Goal: Check status: Check status

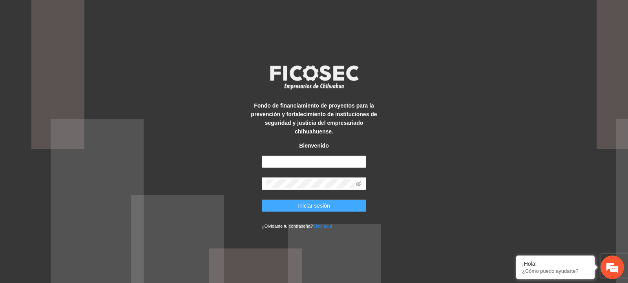
type input "**********"
click at [302, 205] on span "Iniciar sesión" at bounding box center [314, 205] width 32 height 9
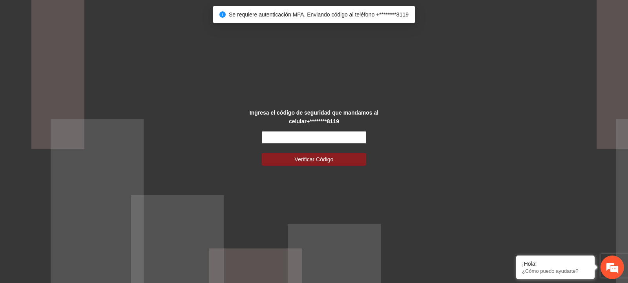
click at [304, 139] on input "text" at bounding box center [314, 137] width 105 height 13
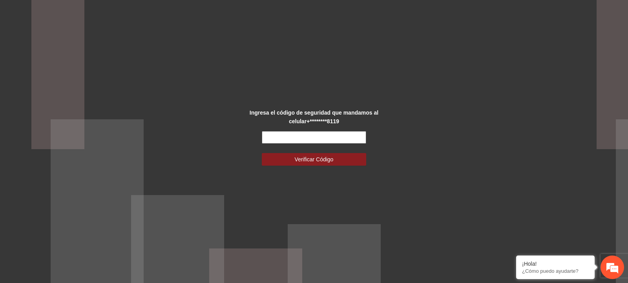
click at [299, 141] on input "text" at bounding box center [314, 137] width 105 height 13
type input "******"
click at [299, 160] on span "Verificar Código" at bounding box center [314, 159] width 39 height 9
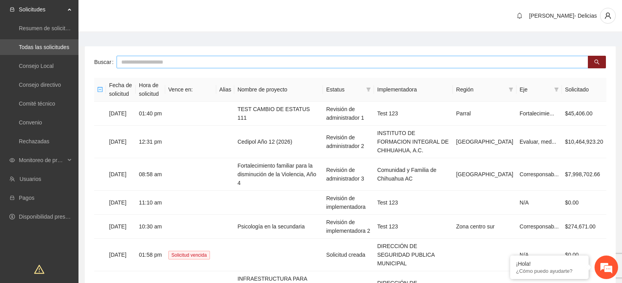
click at [180, 66] on input "text" at bounding box center [353, 62] width 472 height 13
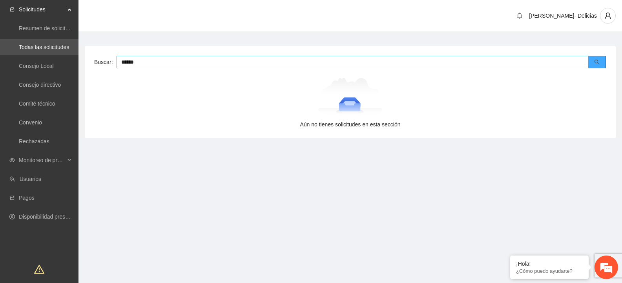
click at [596, 61] on icon "search" at bounding box center [596, 61] width 5 height 5
drag, startPoint x: 221, startPoint y: 60, endPoint x: 55, endPoint y: 64, distance: 166.5
click at [55, 64] on section "Solicitudes Resumen de solicitudes por aprobar Todas las solicitudes Consejo Lo…" at bounding box center [311, 172] width 622 height 344
type input "******"
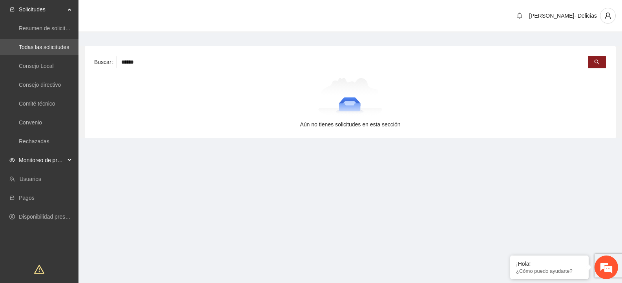
click at [46, 158] on span "Monitoreo de proyectos" at bounding box center [42, 160] width 46 height 16
click at [37, 220] on link "Activos" at bounding box center [28, 217] width 18 height 6
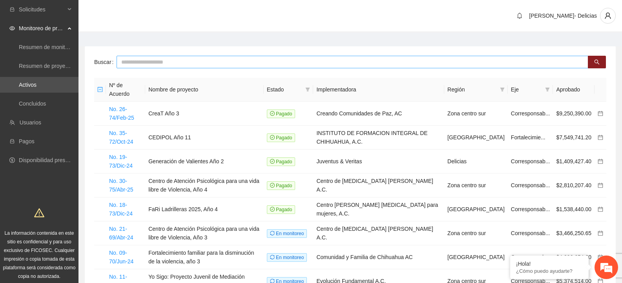
click at [166, 63] on input "text" at bounding box center [353, 62] width 472 height 13
type input "******"
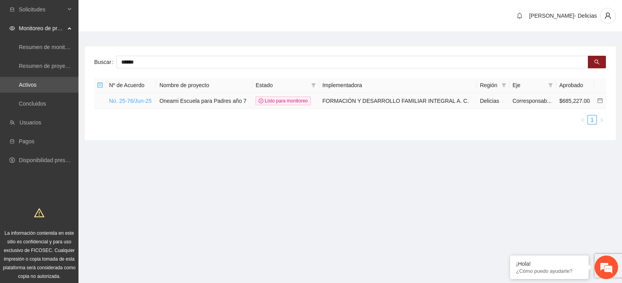
click at [137, 100] on link "No. 25-76/Jun-25" at bounding box center [130, 101] width 42 height 6
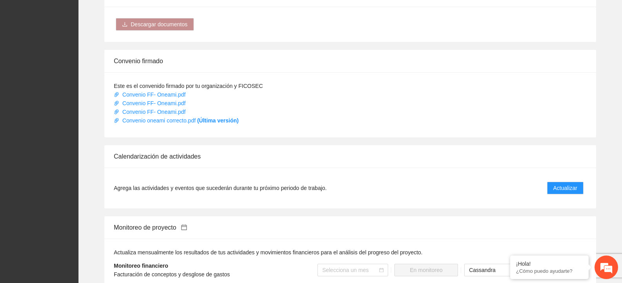
scroll to position [707, 0]
click at [562, 183] on span "Actualizar" at bounding box center [566, 187] width 24 height 9
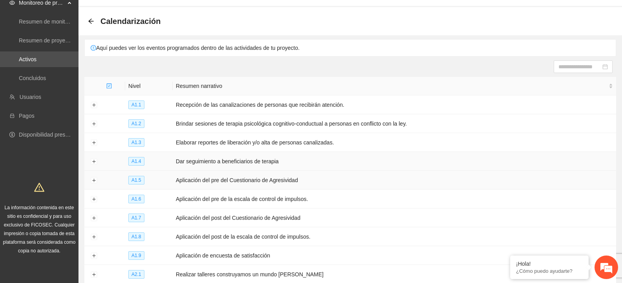
scroll to position [39, 0]
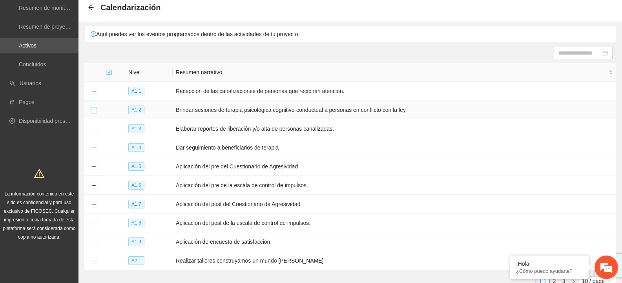
click at [92, 109] on button "Expand row" at bounding box center [94, 110] width 6 height 6
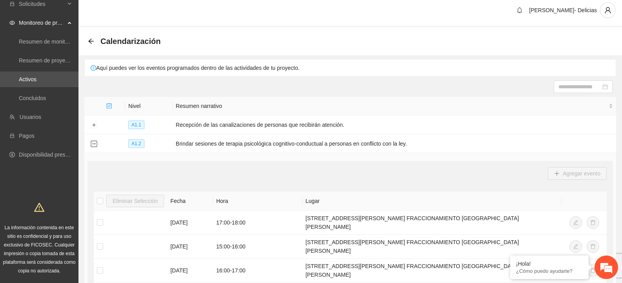
scroll to position [0, 0]
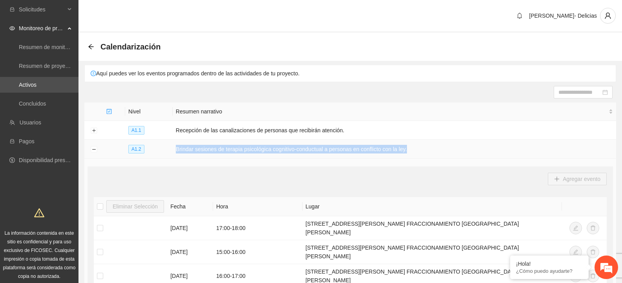
drag, startPoint x: 176, startPoint y: 148, endPoint x: 413, endPoint y: 148, distance: 236.3
click at [413, 148] on td "Brindar sesiones de terapia psicológica cognitivo-conductual a personas en conf…" at bounding box center [395, 149] width 444 height 19
copy td "Brindar sesiones de terapia psicológica cognitivo-conductual a personas en conf…"
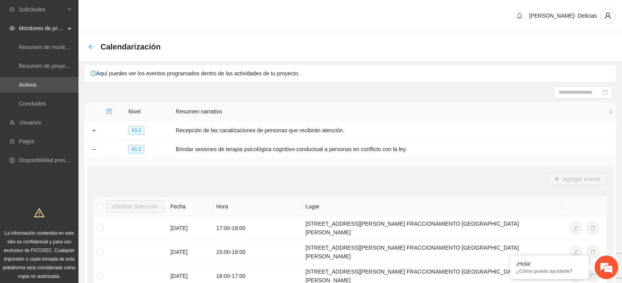
click at [91, 45] on icon "arrow-left" at bounding box center [90, 46] width 5 height 5
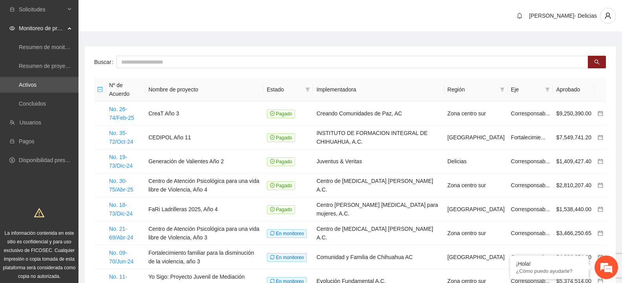
click at [168, 70] on div "Buscar Nº de Acuerdo Nombre de proyecto Estado Implementadora Región Eje Aproba…" at bounding box center [350, 209] width 531 height 326
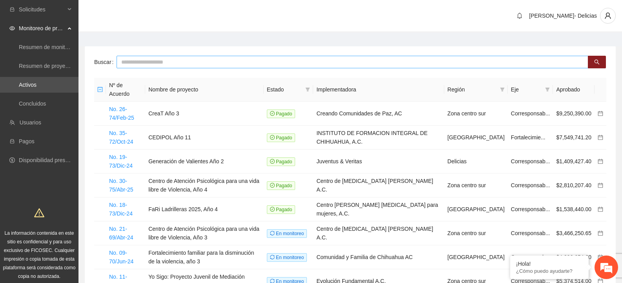
click at [174, 60] on input "text" at bounding box center [353, 62] width 472 height 13
type input "**********"
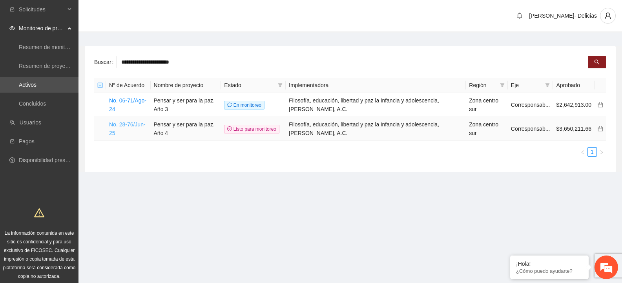
click at [129, 132] on link "No. 28-76/Jun-25" at bounding box center [127, 128] width 37 height 15
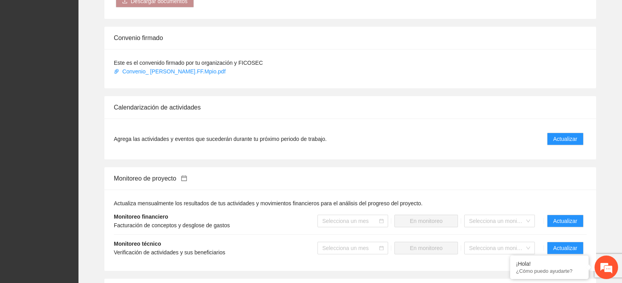
scroll to position [628, 0]
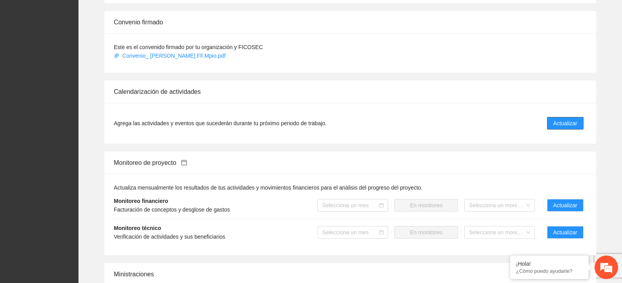
click at [563, 122] on span "Actualizar" at bounding box center [566, 123] width 24 height 9
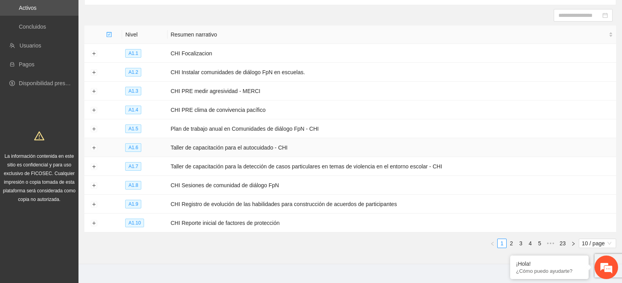
scroll to position [79, 0]
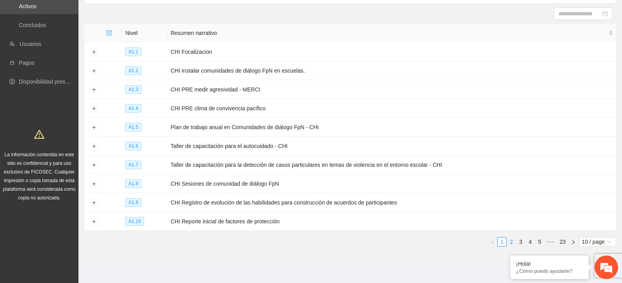
click at [513, 237] on link "2" at bounding box center [511, 241] width 9 height 9
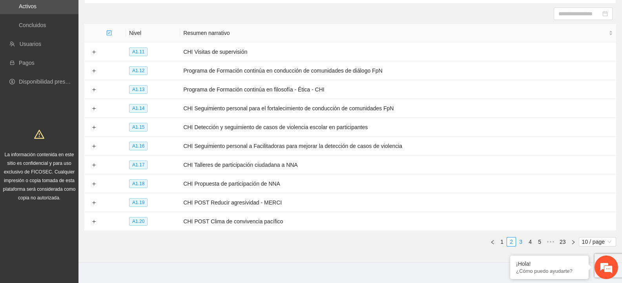
click at [520, 237] on link "3" at bounding box center [521, 241] width 9 height 9
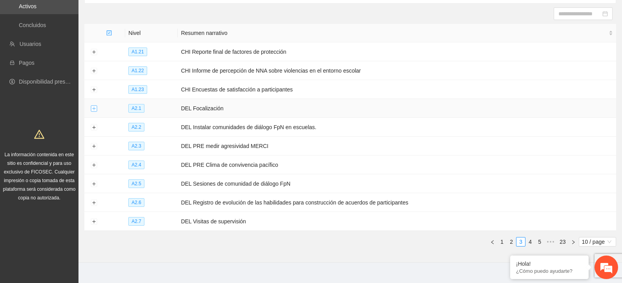
click at [92, 107] on button "Expand row" at bounding box center [94, 109] width 6 height 6
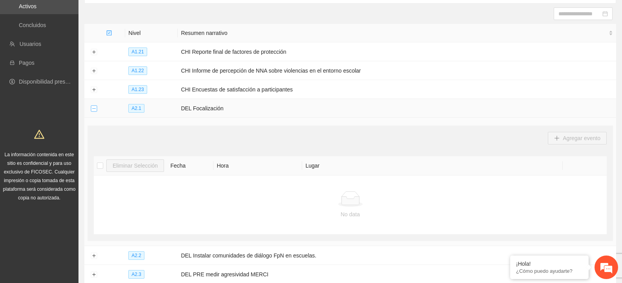
click at [92, 108] on button "Collapse row" at bounding box center [94, 109] width 6 height 6
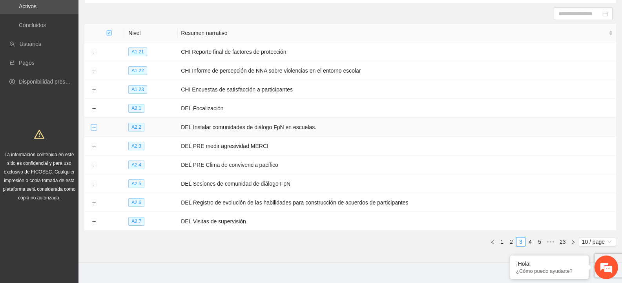
click at [93, 125] on button "Expand row" at bounding box center [94, 127] width 6 height 6
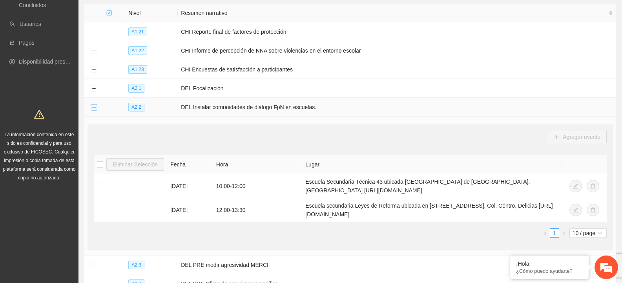
scroll to position [118, 0]
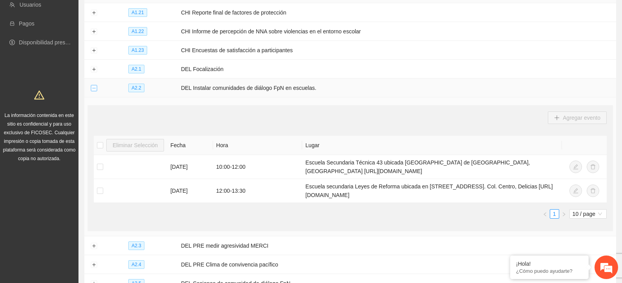
click at [94, 87] on button "Collapse row" at bounding box center [94, 88] width 6 height 6
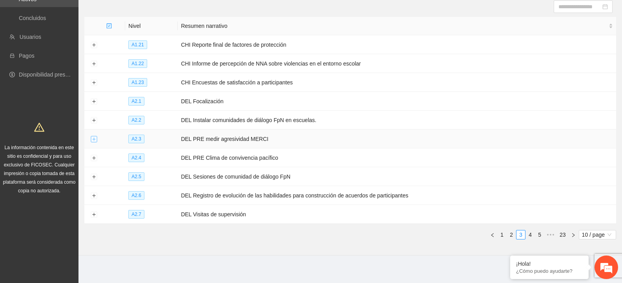
click at [92, 138] on button "Expand row" at bounding box center [94, 139] width 6 height 6
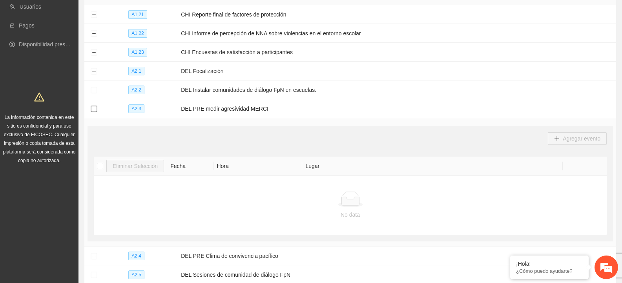
scroll to position [125, 0]
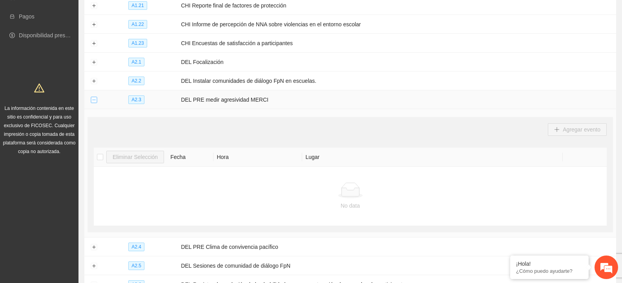
click at [95, 98] on button "Collapse row" at bounding box center [94, 100] width 6 height 6
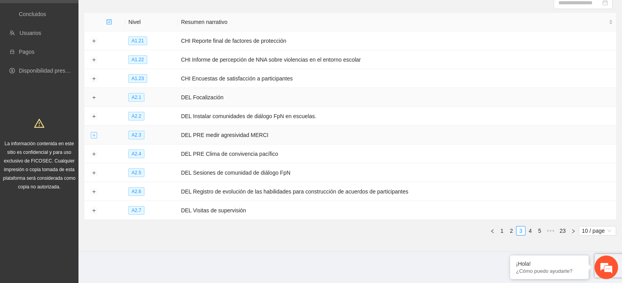
scroll to position [86, 0]
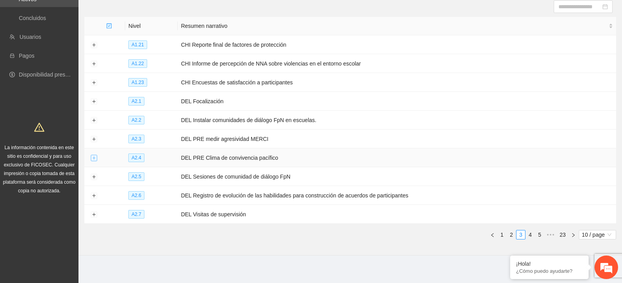
click at [93, 156] on button "Expand row" at bounding box center [94, 158] width 6 height 6
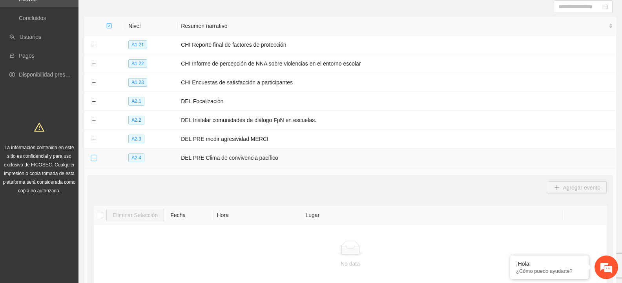
click at [93, 156] on button "Collapse row" at bounding box center [94, 158] width 6 height 6
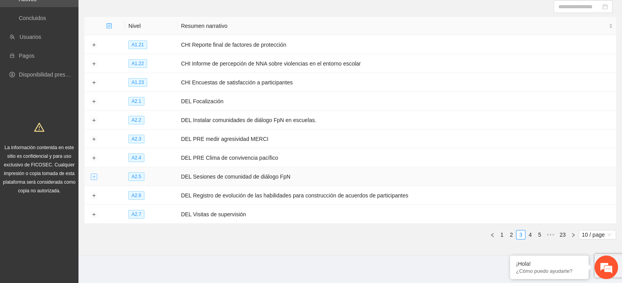
click at [95, 175] on button "Expand row" at bounding box center [94, 177] width 6 height 6
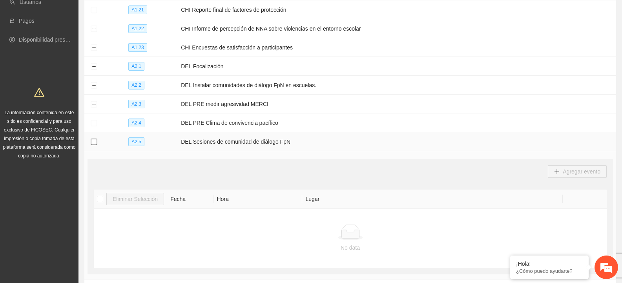
scroll to position [164, 0]
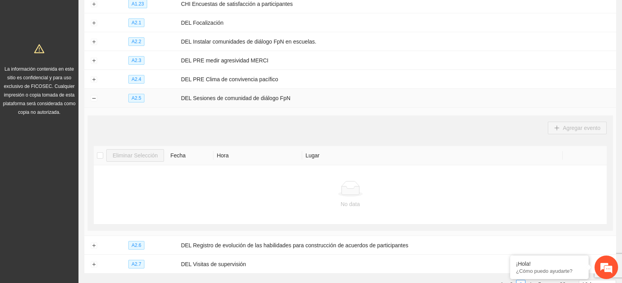
click at [90, 95] on td at bounding box center [93, 98] width 19 height 19
click at [94, 95] on button "Collapse row" at bounding box center [94, 98] width 6 height 6
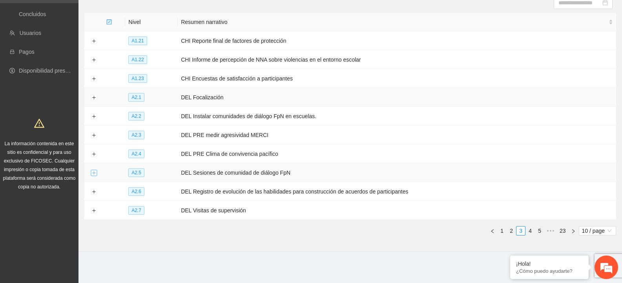
scroll to position [86, 0]
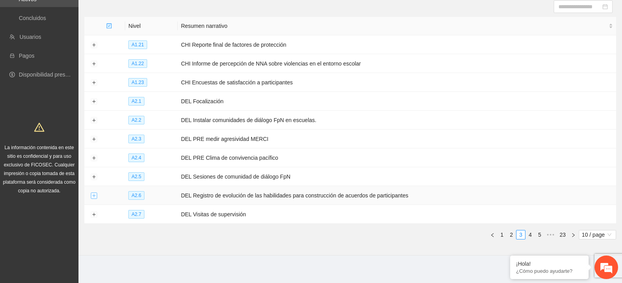
click at [92, 193] on button "Expand row" at bounding box center [94, 196] width 6 height 6
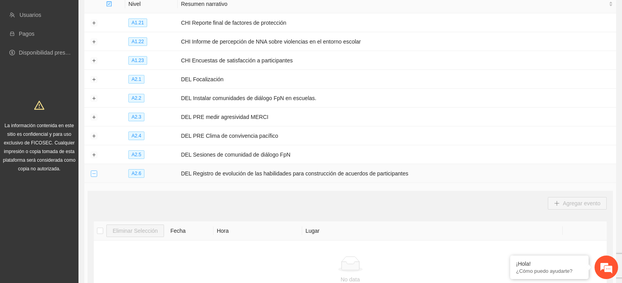
scroll to position [125, 0]
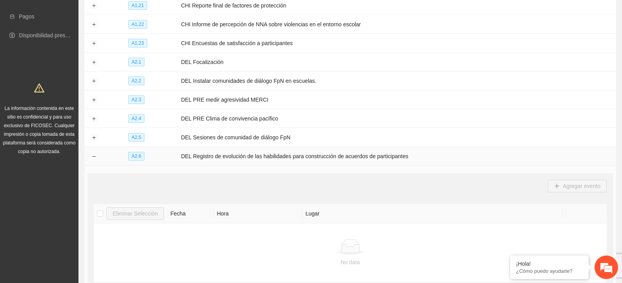
click at [95, 149] on td at bounding box center [93, 156] width 19 height 19
click at [94, 153] on button "Collapse row" at bounding box center [94, 156] width 6 height 6
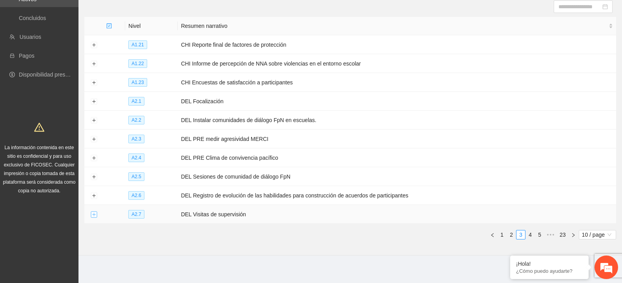
click at [94, 213] on button "Expand row" at bounding box center [94, 215] width 6 height 6
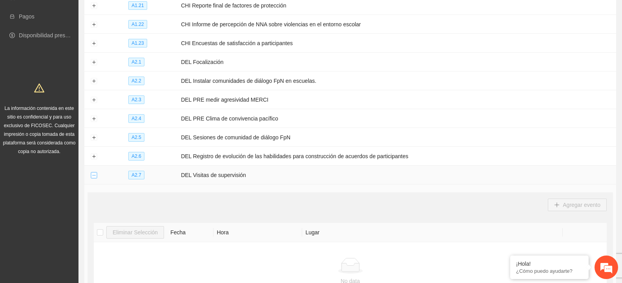
click at [91, 172] on button "Collapse row" at bounding box center [94, 175] width 6 height 6
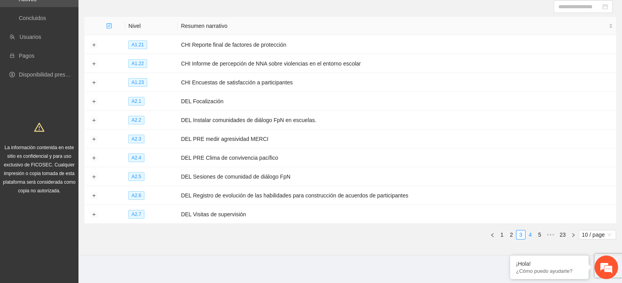
click at [531, 230] on link "4" at bounding box center [530, 234] width 9 height 9
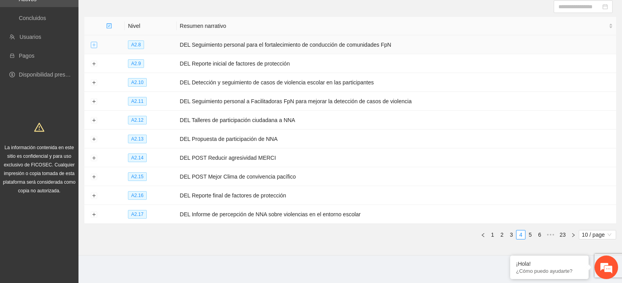
click at [97, 43] on button "Expand row" at bounding box center [94, 45] width 6 height 6
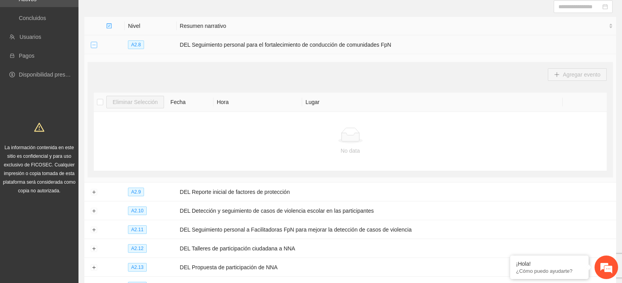
click at [97, 43] on button "Collapse row" at bounding box center [94, 45] width 6 height 6
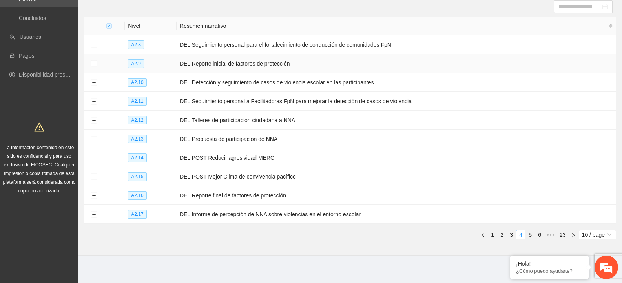
click at [90, 63] on td at bounding box center [93, 63] width 19 height 19
click at [96, 63] on button "Expand row" at bounding box center [94, 64] width 6 height 6
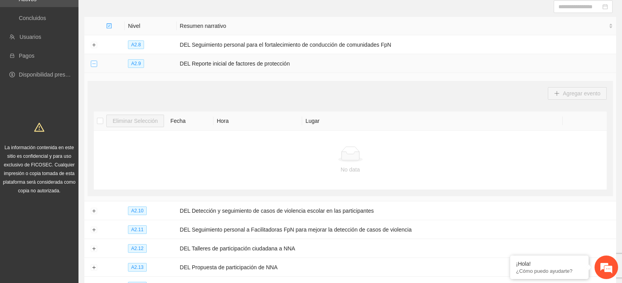
click at [96, 63] on button "Collapse row" at bounding box center [94, 64] width 6 height 6
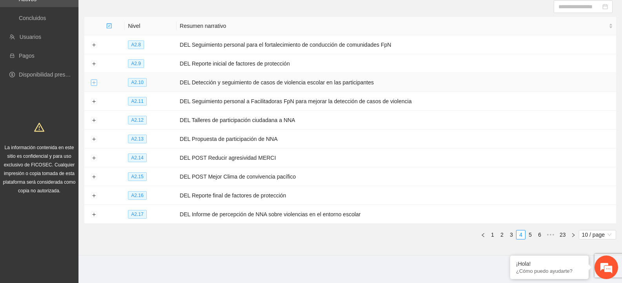
click at [93, 82] on button "Expand row" at bounding box center [94, 83] width 6 height 6
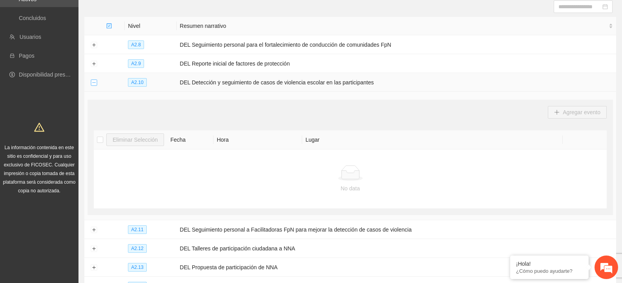
click at [93, 82] on button "Collapse row" at bounding box center [94, 83] width 6 height 6
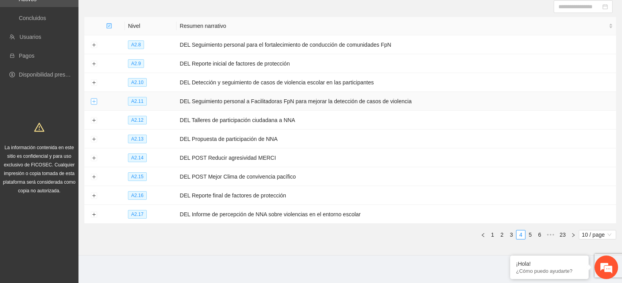
click at [93, 100] on button "Expand row" at bounding box center [94, 102] width 6 height 6
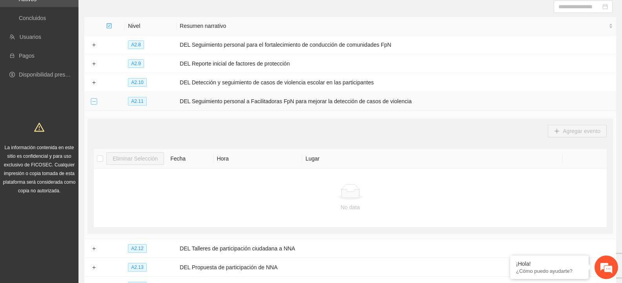
click at [93, 100] on button "Collapse row" at bounding box center [94, 102] width 6 height 6
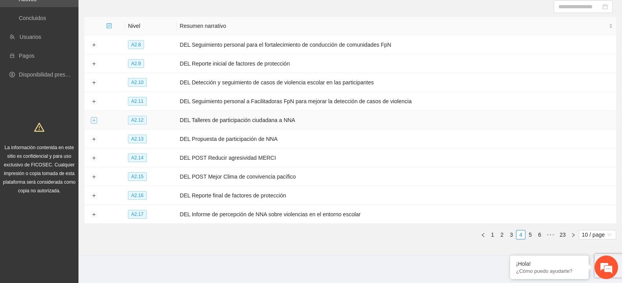
click at [93, 119] on button "Expand row" at bounding box center [94, 120] width 6 height 6
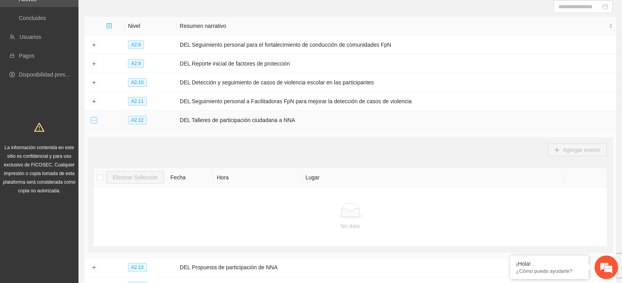
click at [93, 119] on button "Collapse row" at bounding box center [94, 120] width 6 height 6
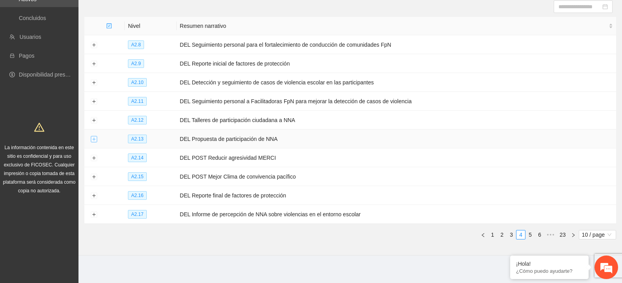
click at [93, 136] on button "Expand row" at bounding box center [94, 139] width 6 height 6
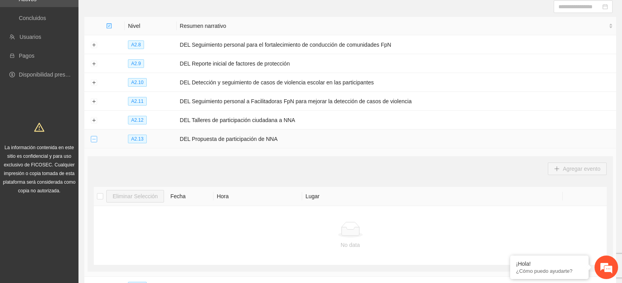
click at [93, 136] on button "Collapse row" at bounding box center [94, 139] width 6 height 6
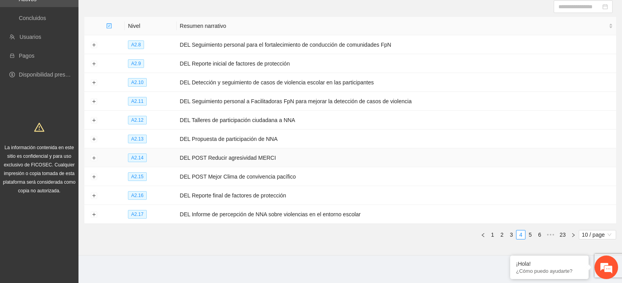
click at [93, 152] on td at bounding box center [93, 157] width 19 height 19
drag, startPoint x: 93, startPoint y: 152, endPoint x: 90, endPoint y: 159, distance: 7.6
click at [93, 152] on td at bounding box center [93, 157] width 19 height 19
click at [93, 155] on button "Expand row" at bounding box center [94, 158] width 6 height 6
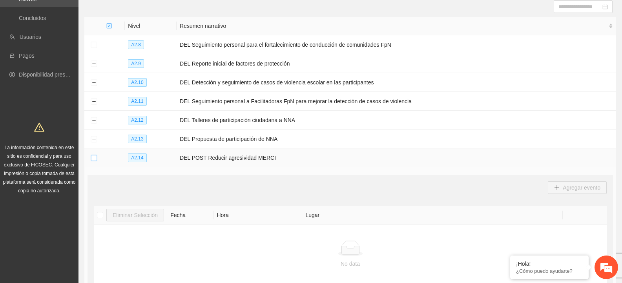
click at [93, 155] on button "Collapse row" at bounding box center [94, 158] width 6 height 6
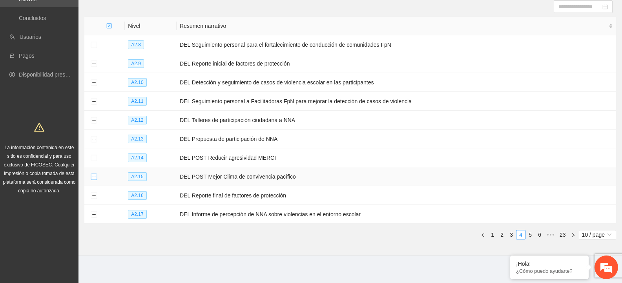
click at [94, 174] on button "Expand row" at bounding box center [94, 177] width 6 height 6
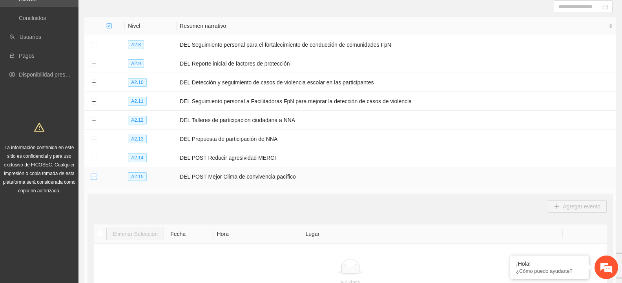
click at [94, 174] on button "Collapse row" at bounding box center [94, 177] width 6 height 6
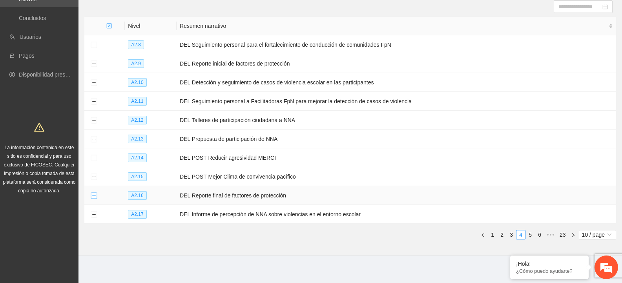
click at [94, 193] on button "Expand row" at bounding box center [94, 196] width 6 height 6
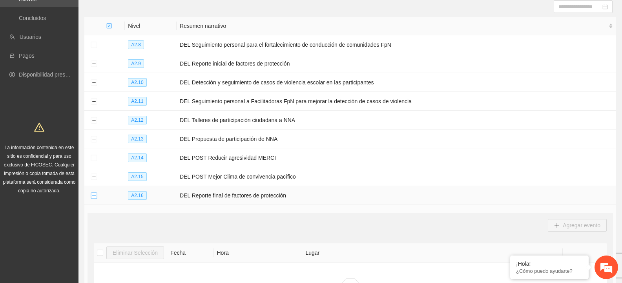
click at [94, 193] on button "Collapse row" at bounding box center [94, 196] width 6 height 6
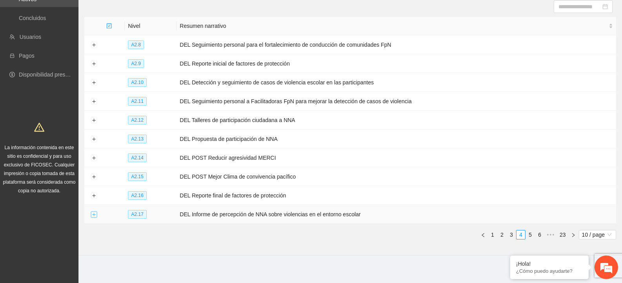
click at [96, 212] on button "Expand row" at bounding box center [94, 215] width 6 height 6
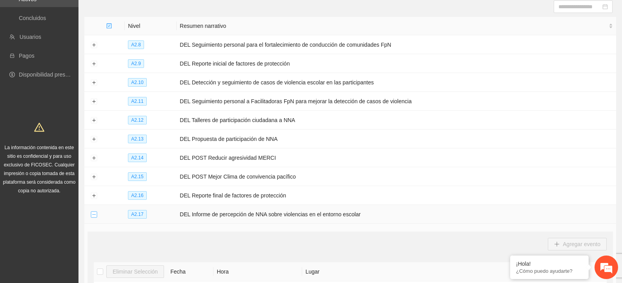
click at [96, 212] on button "Collapse row" at bounding box center [94, 215] width 6 height 6
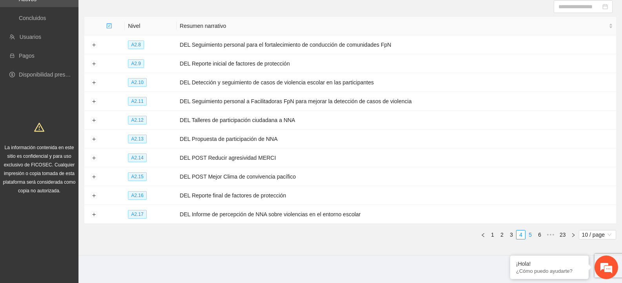
click at [531, 230] on link "5" at bounding box center [530, 234] width 9 height 9
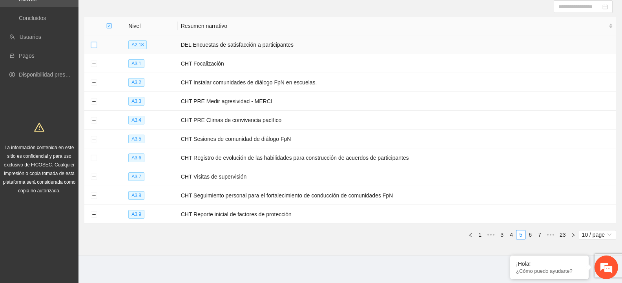
click at [94, 44] on button "Expand row" at bounding box center [94, 45] width 6 height 6
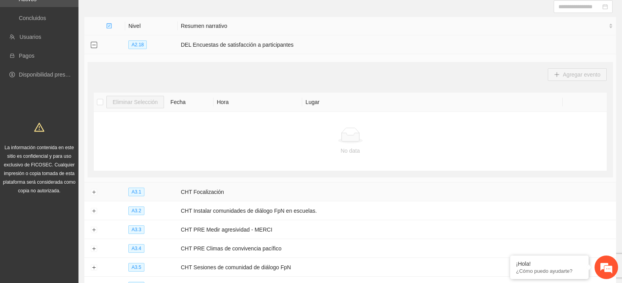
drag, startPoint x: 94, startPoint y: 44, endPoint x: 113, endPoint y: 55, distance: 22.0
click at [94, 45] on button "Collapse row" at bounding box center [94, 45] width 6 height 6
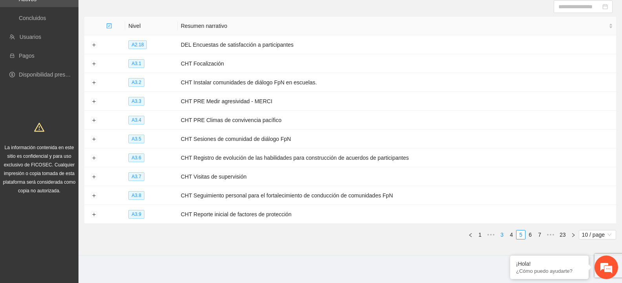
click at [502, 233] on link "3" at bounding box center [502, 234] width 9 height 9
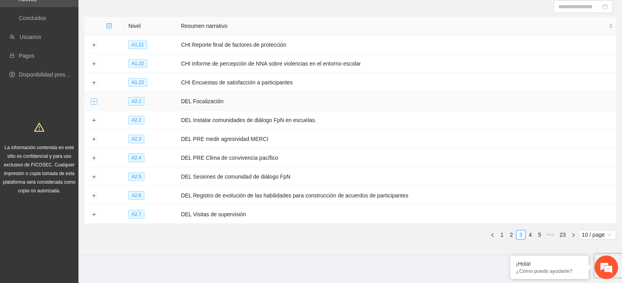
click at [91, 99] on button "Expand row" at bounding box center [94, 102] width 6 height 6
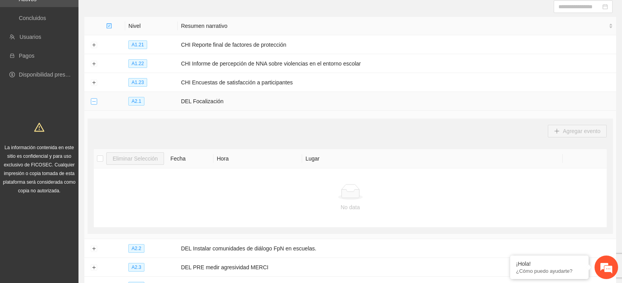
click at [91, 99] on button "Collapse row" at bounding box center [94, 102] width 6 height 6
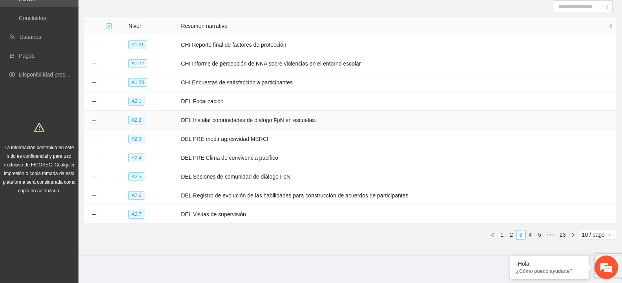
click at [94, 115] on td at bounding box center [93, 120] width 19 height 19
click at [94, 117] on button "Expand row" at bounding box center [94, 120] width 6 height 6
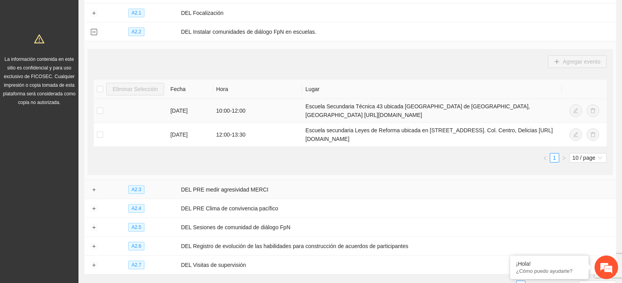
scroll to position [0, 0]
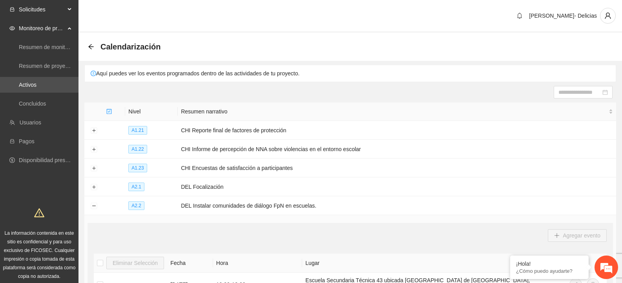
click at [37, 11] on span "Solicitudes" at bounding box center [42, 10] width 46 height 16
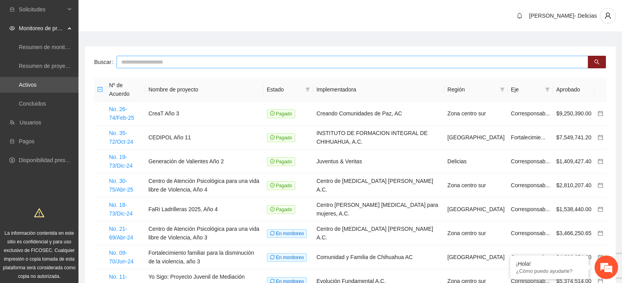
click at [175, 57] on input "text" at bounding box center [353, 62] width 472 height 13
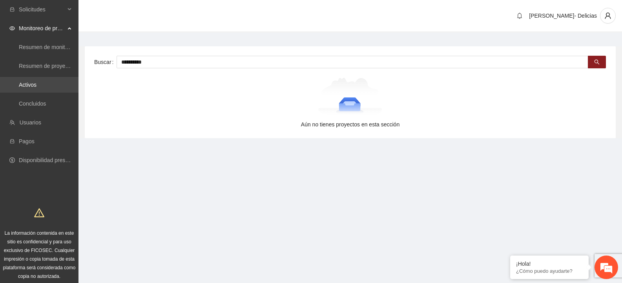
click at [37, 82] on link "Activos" at bounding box center [28, 85] width 18 height 6
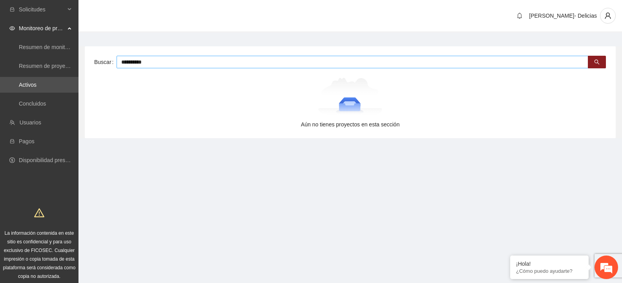
click at [157, 60] on input "**********" at bounding box center [353, 62] width 472 height 13
click at [137, 62] on input "**********" at bounding box center [353, 62] width 472 height 13
drag, startPoint x: 163, startPoint y: 62, endPoint x: 85, endPoint y: 62, distance: 77.7
click at [85, 62] on div "**********" at bounding box center [350, 92] width 531 height 92
type input "*"
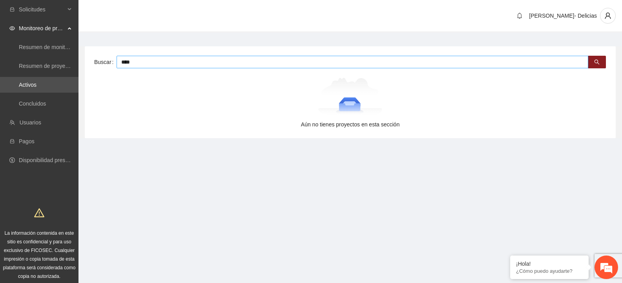
type input "***"
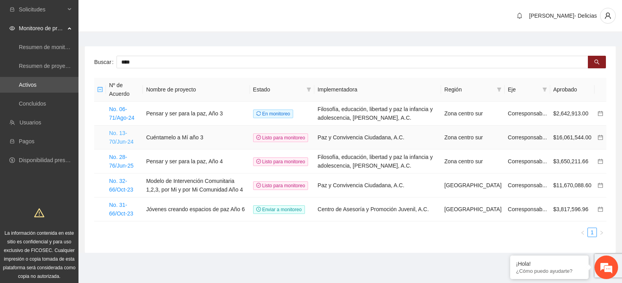
click at [113, 143] on link "No. 13-70/Jun-24" at bounding box center [121, 137] width 24 height 15
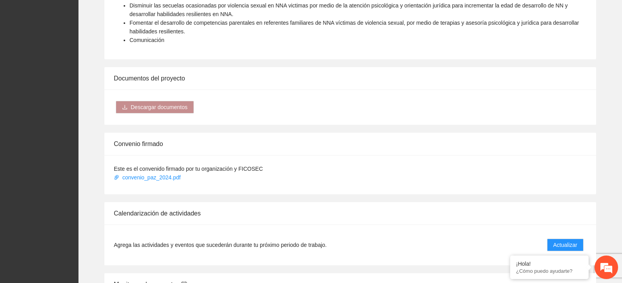
scroll to position [589, 0]
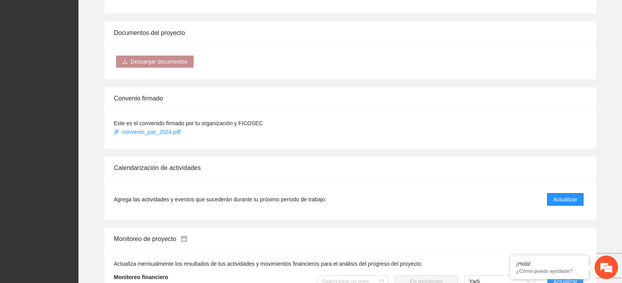
click at [568, 200] on span "Actualizar" at bounding box center [566, 199] width 24 height 9
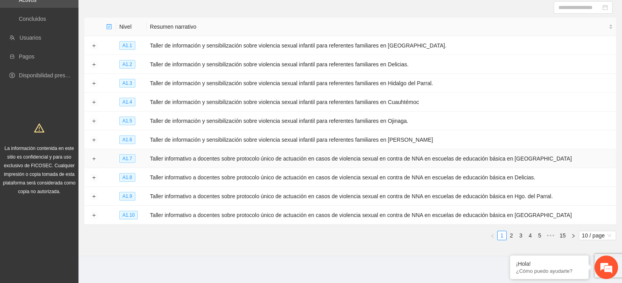
scroll to position [86, 0]
click at [507, 233] on link "2" at bounding box center [511, 234] width 9 height 9
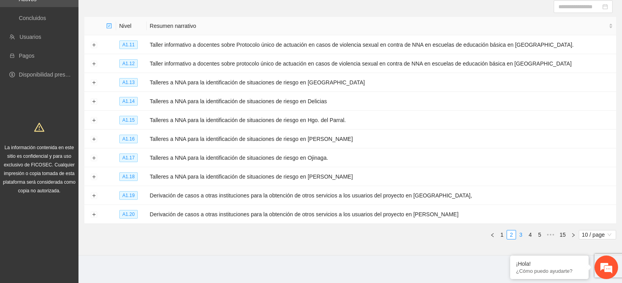
click at [518, 232] on link "3" at bounding box center [521, 234] width 9 height 9
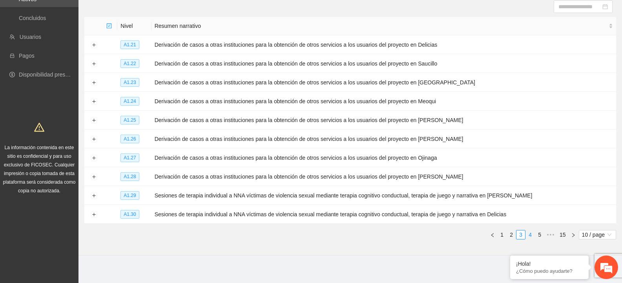
click at [528, 232] on link "4" at bounding box center [530, 234] width 9 height 9
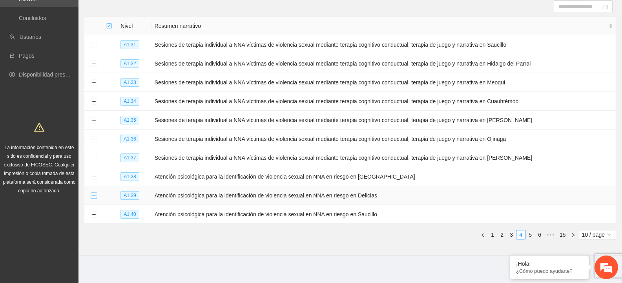
click at [97, 193] on button "Expand row" at bounding box center [94, 196] width 6 height 6
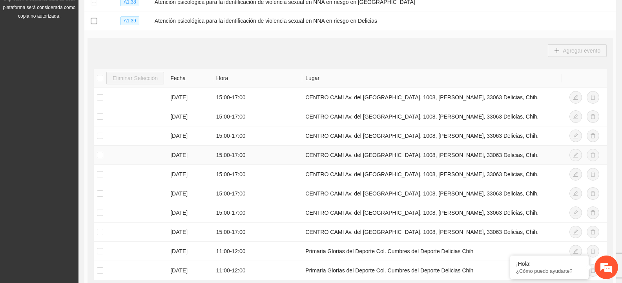
scroll to position [369, 0]
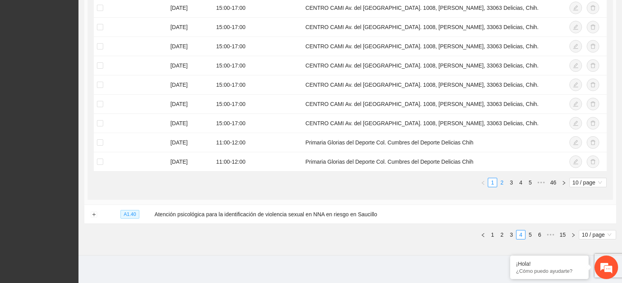
click at [499, 179] on link "2" at bounding box center [502, 182] width 9 height 9
click at [502, 181] on link "2" at bounding box center [502, 182] width 9 height 9
click at [513, 182] on link "3" at bounding box center [511, 182] width 9 height 9
click at [522, 180] on link "4" at bounding box center [521, 182] width 9 height 9
click at [532, 180] on link "6" at bounding box center [530, 182] width 9 height 9
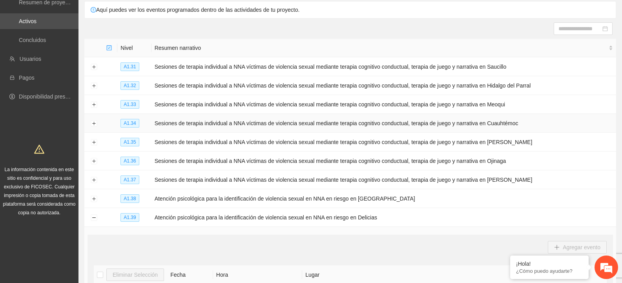
scroll to position [0, 0]
